Goal: Task Accomplishment & Management: Manage account settings

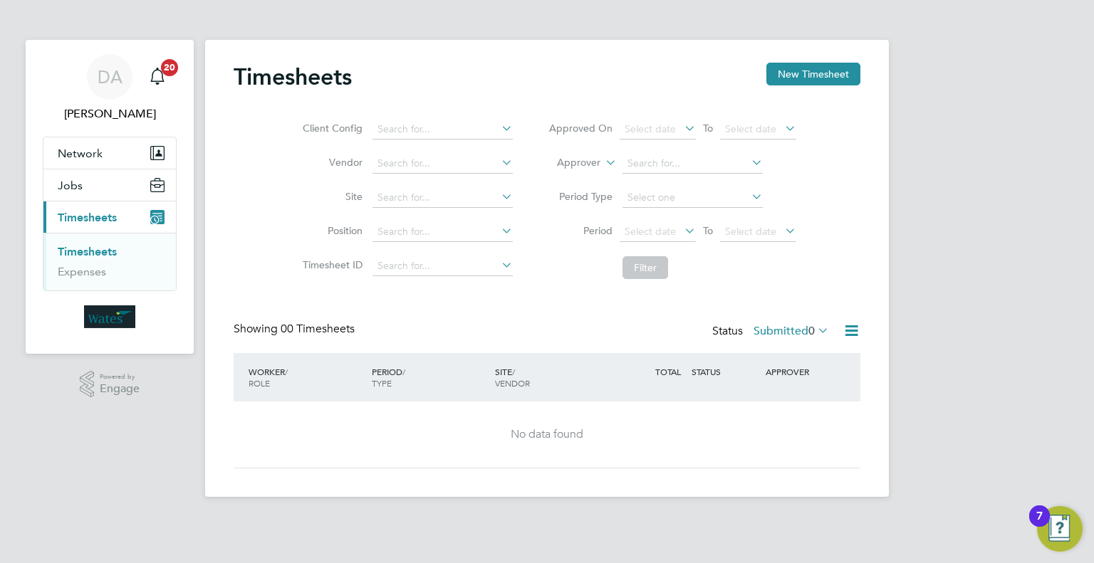
click at [103, 254] on link "Timesheets" at bounding box center [87, 252] width 59 height 14
click at [86, 220] on span "Timesheets" at bounding box center [87, 218] width 59 height 14
click at [100, 182] on button "Jobs" at bounding box center [109, 185] width 132 height 31
click at [90, 249] on link "Timesheets" at bounding box center [87, 252] width 59 height 14
click at [90, 270] on link "Expenses" at bounding box center [82, 272] width 48 height 14
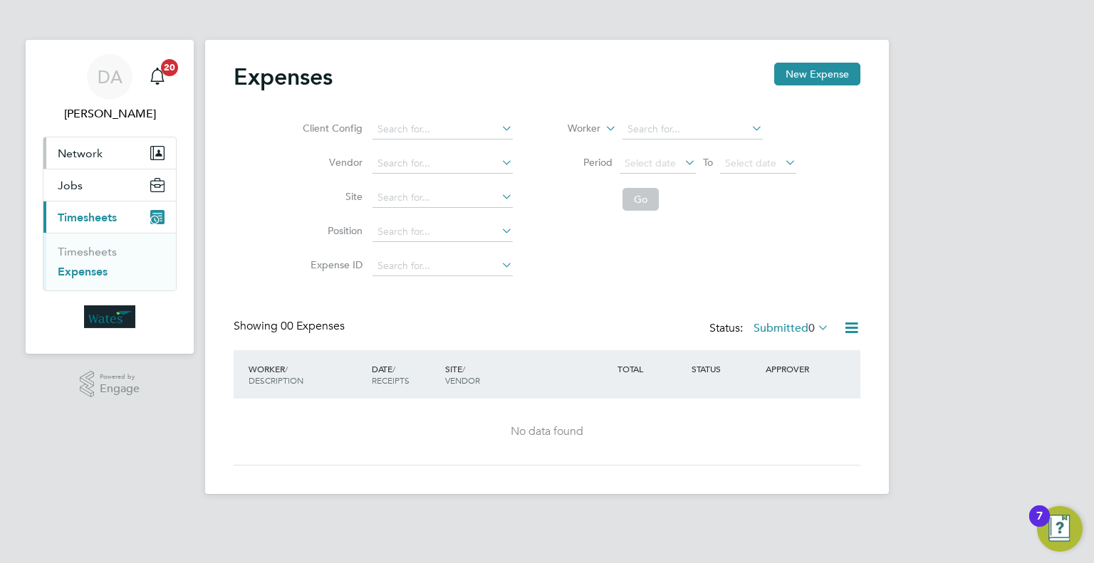
click at [98, 143] on button "Network" at bounding box center [109, 152] width 132 height 31
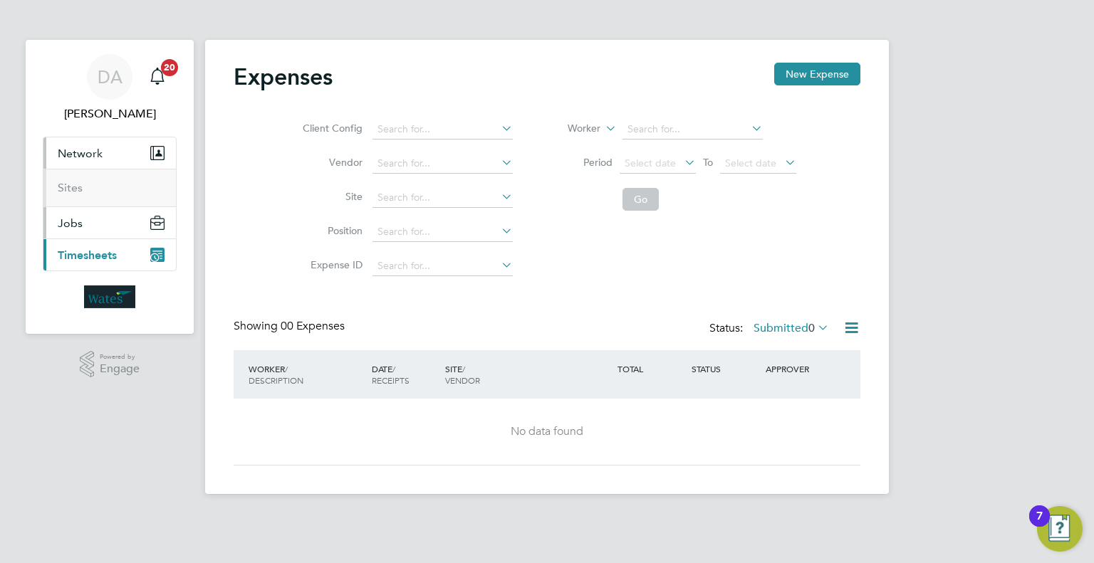
click at [77, 223] on span "Jobs" at bounding box center [70, 224] width 25 height 14
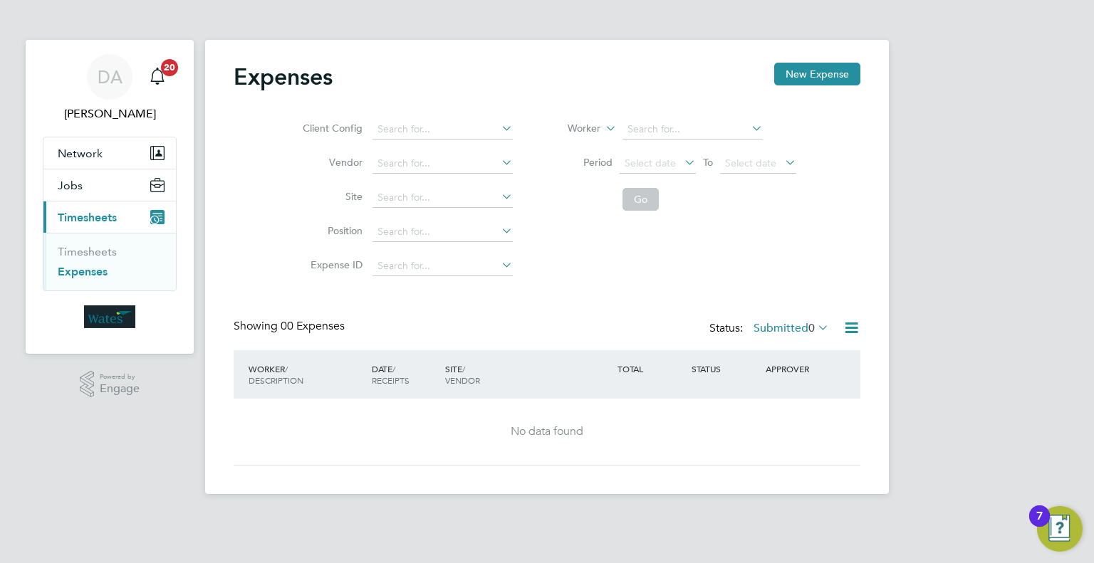
click at [765, 218] on div "Client Config Vendor Site Position Expense ID Worker Period Select date To Sele…" at bounding box center [547, 194] width 627 height 178
click at [120, 108] on span "[PERSON_NAME]" at bounding box center [110, 113] width 134 height 17
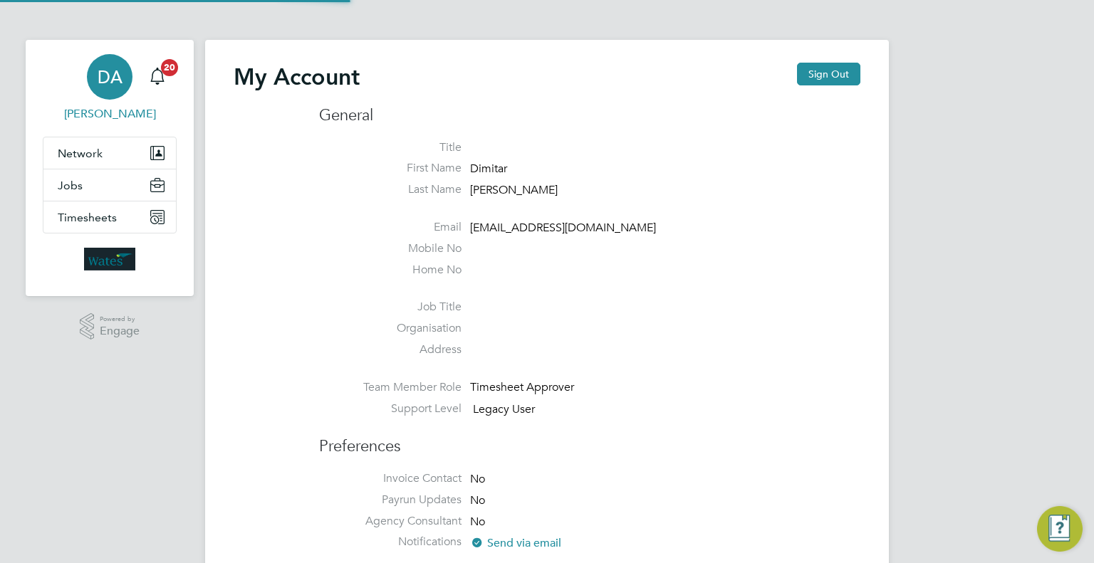
type input "[EMAIL_ADDRESS][DOMAIN_NAME]"
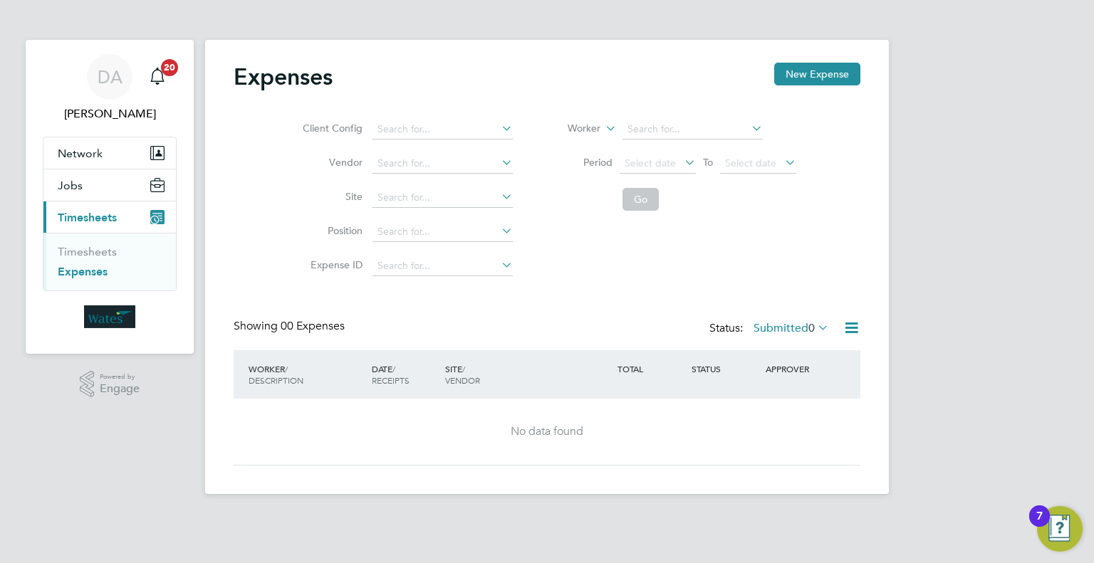
click at [630, 262] on div "Client Config Vendor Site Position Expense ID Worker Period Select date To Sele…" at bounding box center [547, 194] width 627 height 178
click at [521, 75] on div "Expenses New Expense" at bounding box center [547, 84] width 627 height 43
